Goal: Download file/media

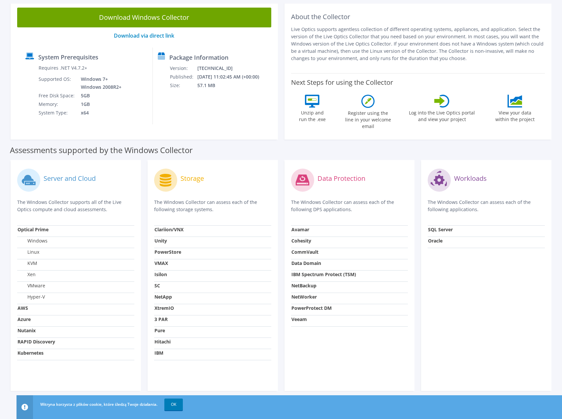
scroll to position [71, 0]
click at [175, 407] on link "OK" at bounding box center [173, 405] width 18 height 12
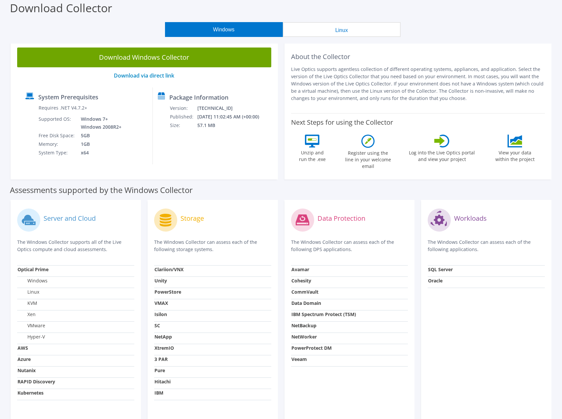
scroll to position [0, 0]
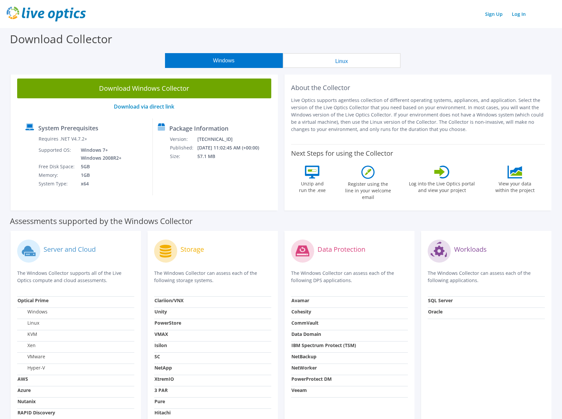
click at [312, 56] on button "Linux" at bounding box center [342, 60] width 118 height 15
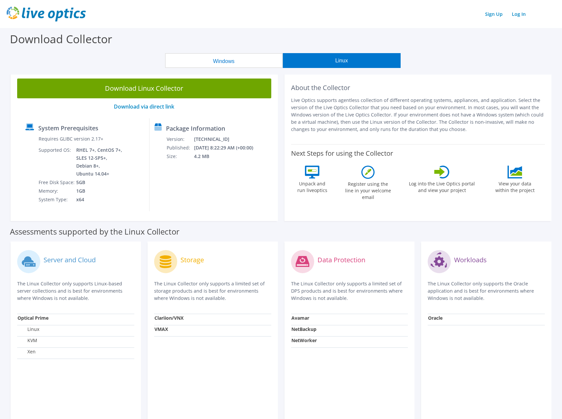
click at [247, 60] on button "Windows" at bounding box center [224, 60] width 118 height 15
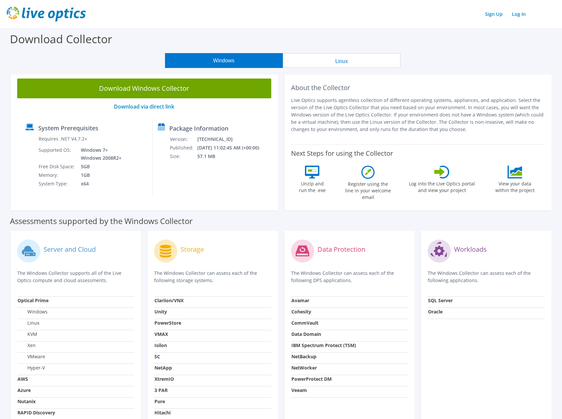
click at [331, 61] on button "Linux" at bounding box center [342, 60] width 118 height 15
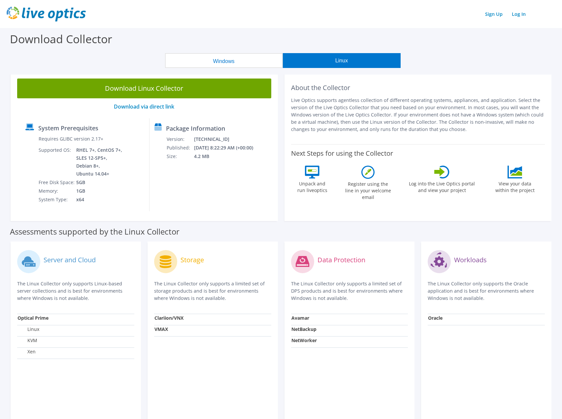
click at [241, 63] on button "Windows" at bounding box center [224, 60] width 118 height 15
